Goal: Information Seeking & Learning: Compare options

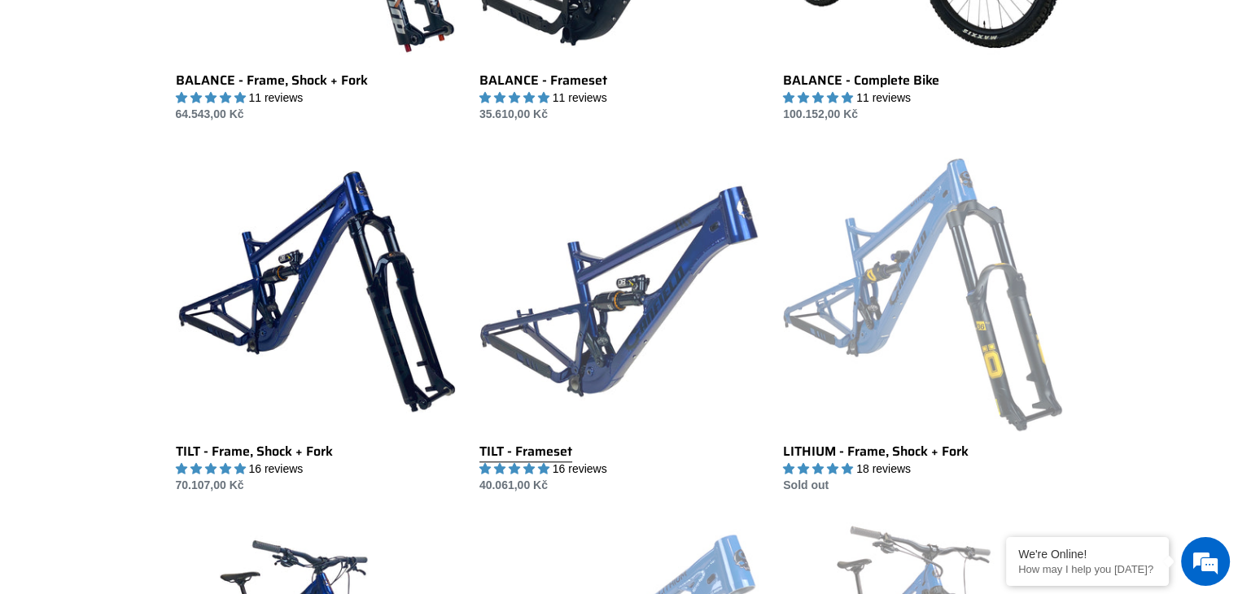
scroll to position [1438, 0]
click at [580, 317] on link "TILT - Frameset" at bounding box center [618, 322] width 279 height 343
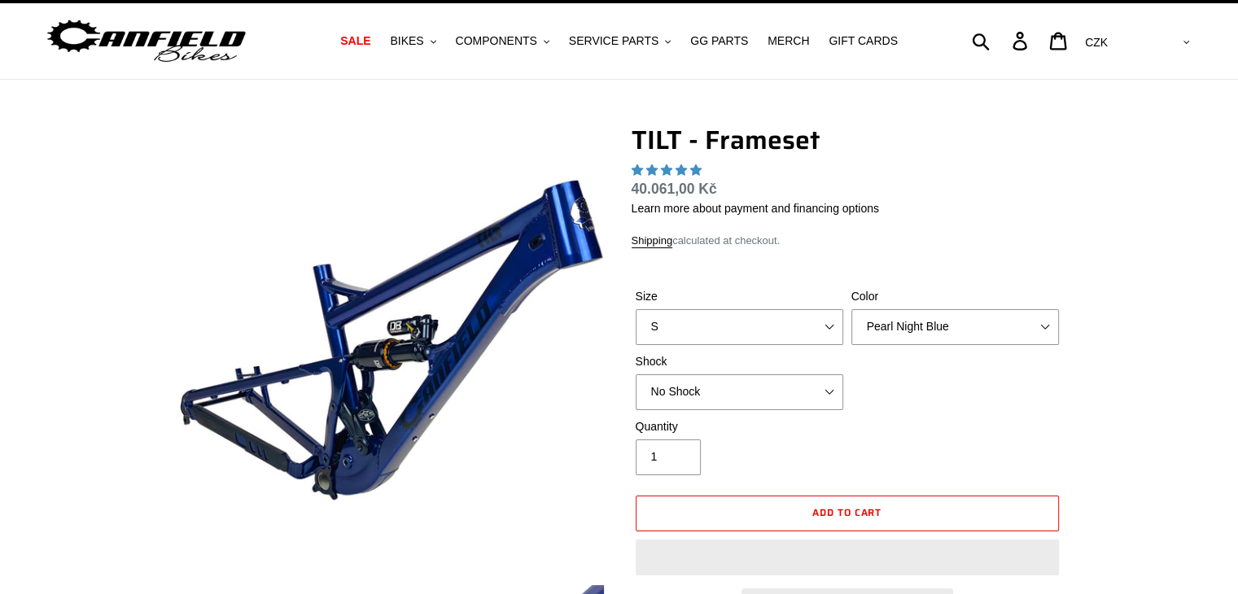
select select "highest-rating"
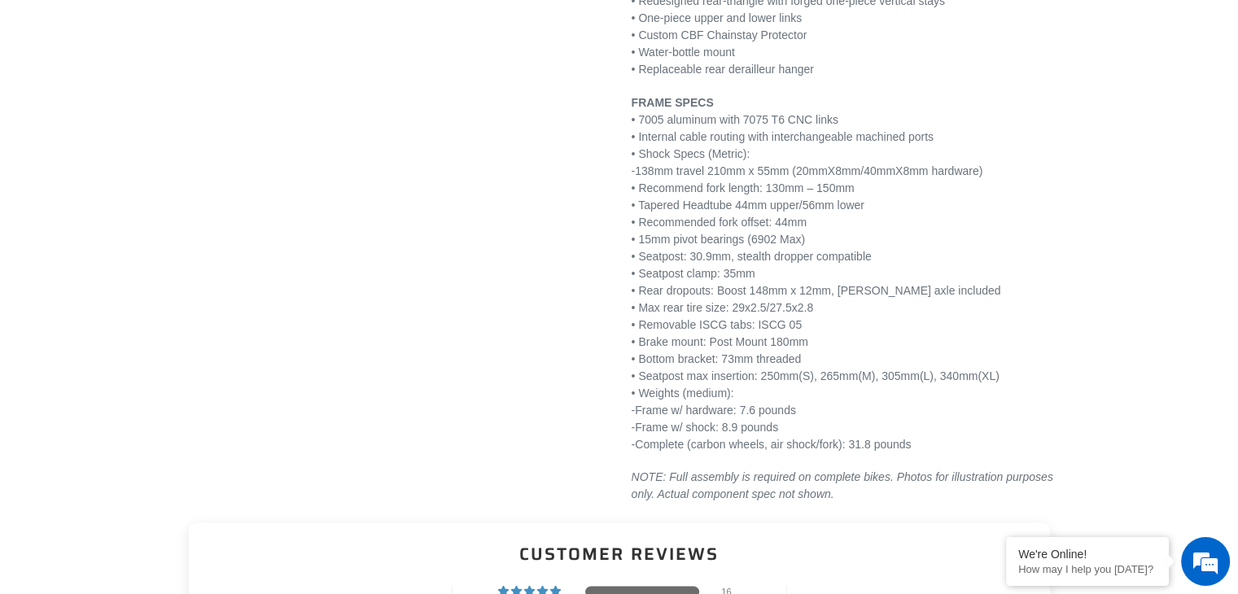
scroll to position [2214, 0]
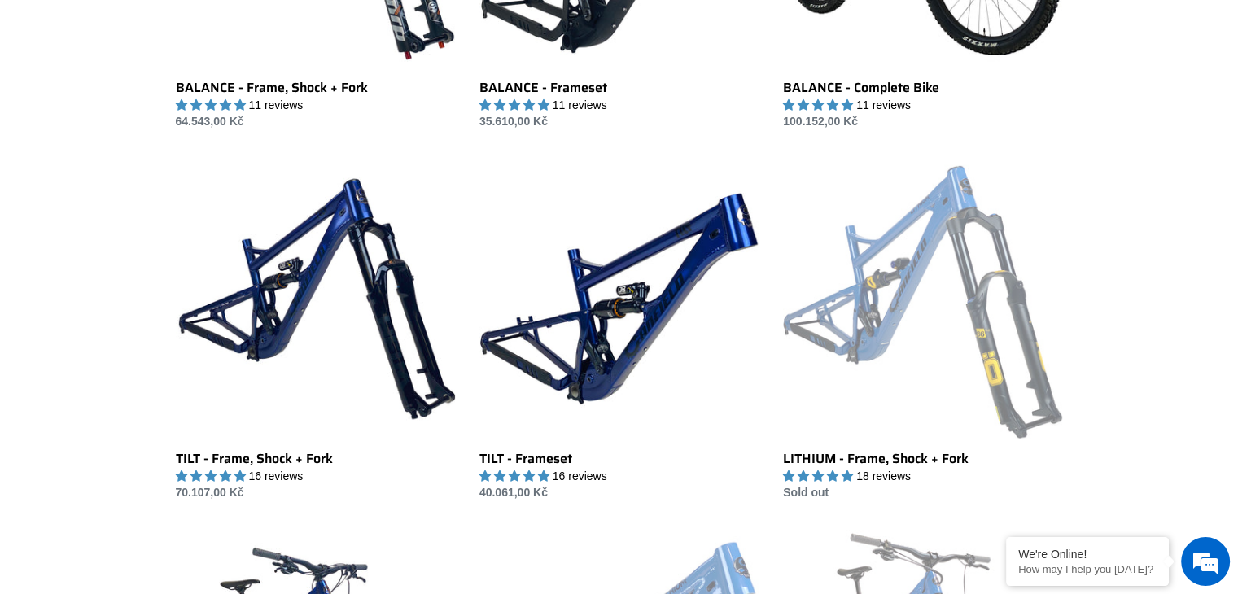
click at [139, 324] on div "ONE.2 Super Enduro - Complete Bike ONE.2 Super Enduro - Complete Bike 10 review…" at bounding box center [619, 145] width 977 height 2199
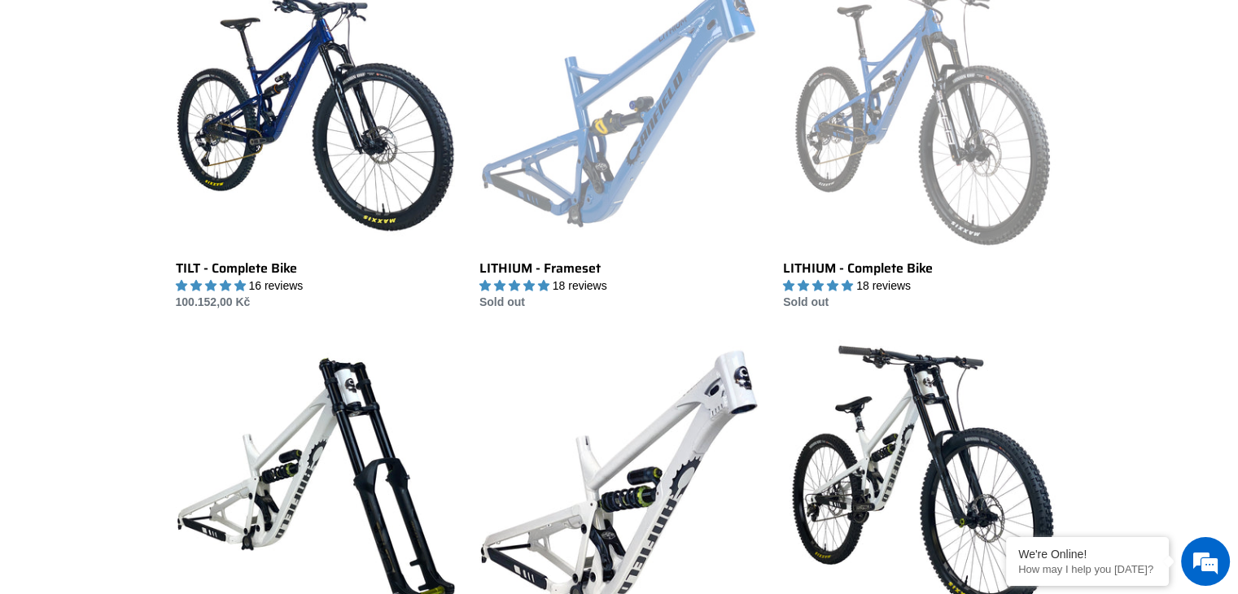
scroll to position [1960, 0]
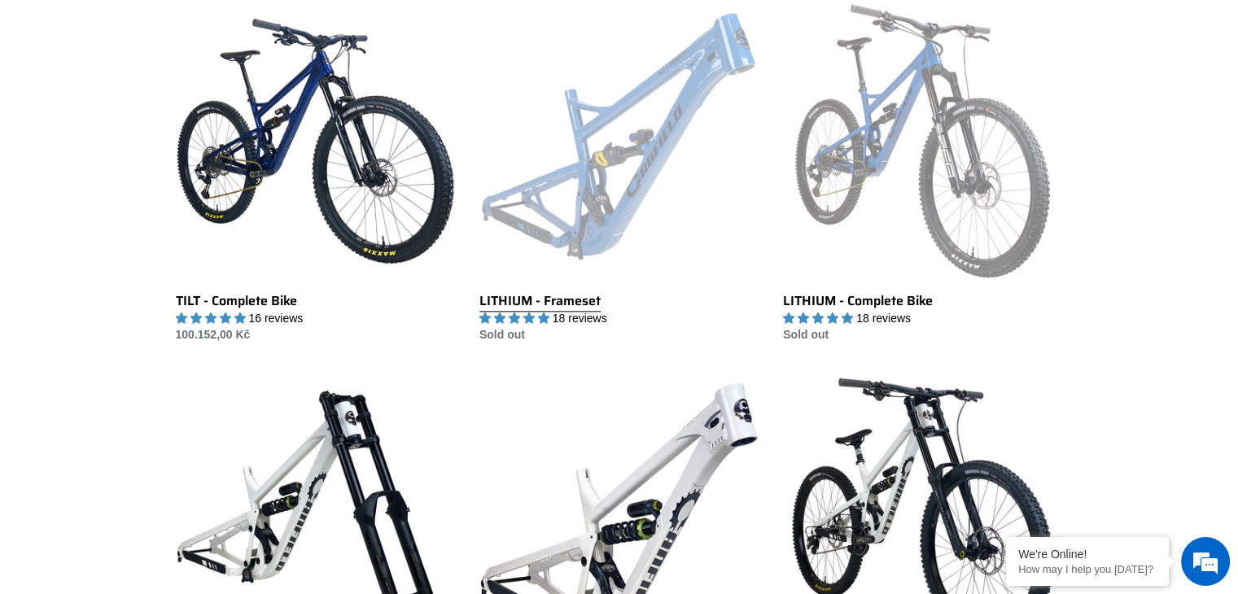
click at [583, 189] on link "LITHIUM - Frameset" at bounding box center [618, 172] width 279 height 343
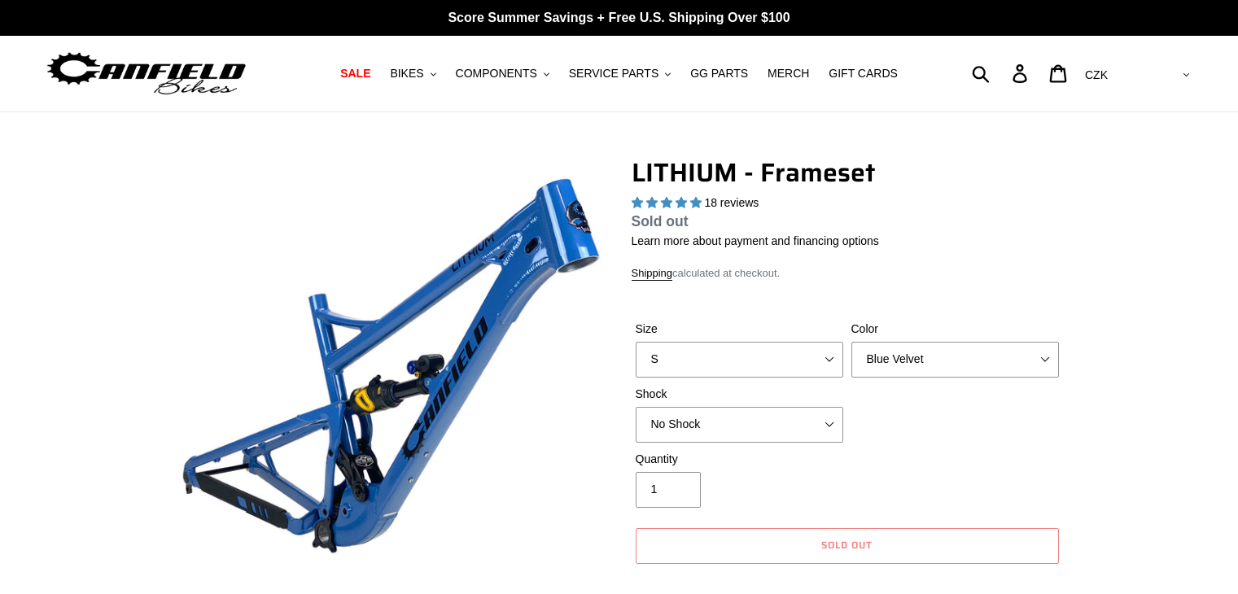
select select "highest-rating"
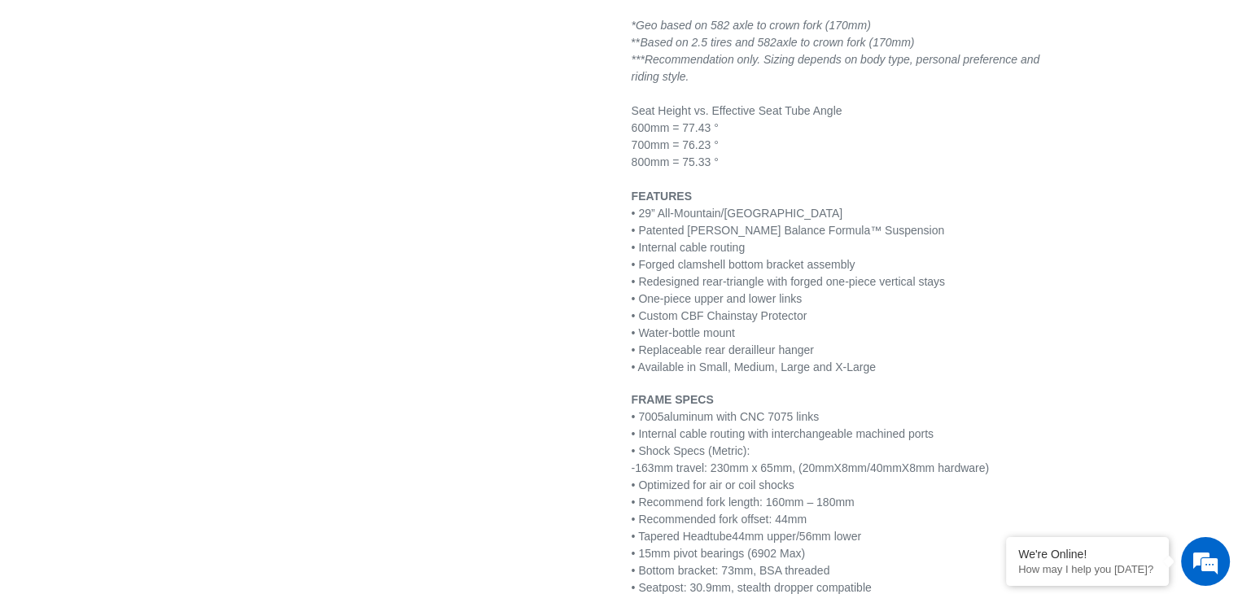
scroll to position [1841, 0]
